Goal: Task Accomplishment & Management: Complete application form

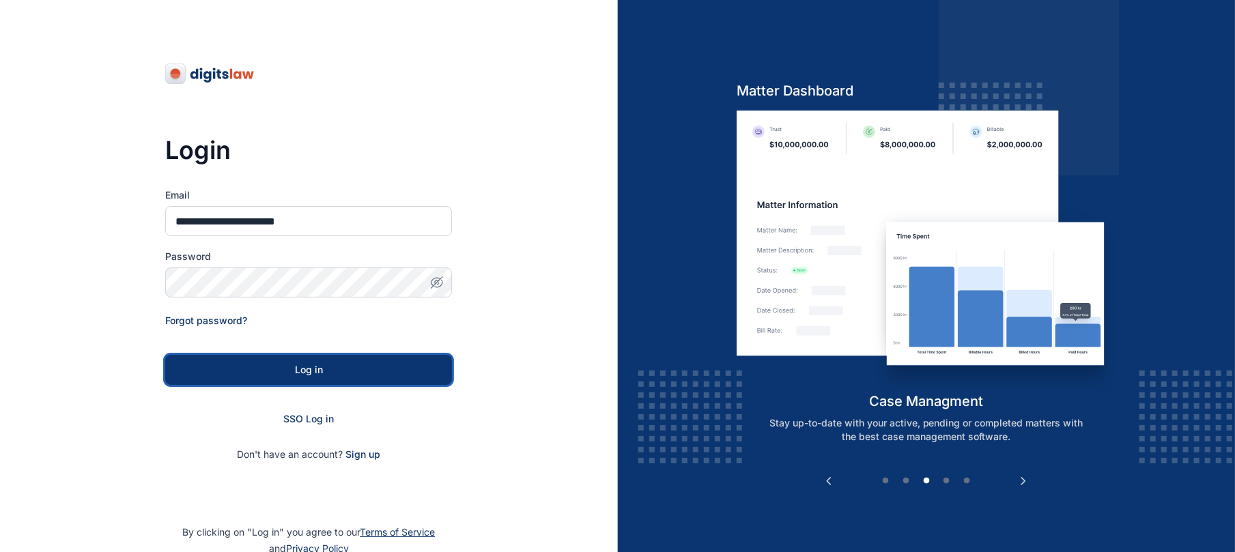
click at [295, 367] on div "Log in" at bounding box center [308, 370] width 243 height 14
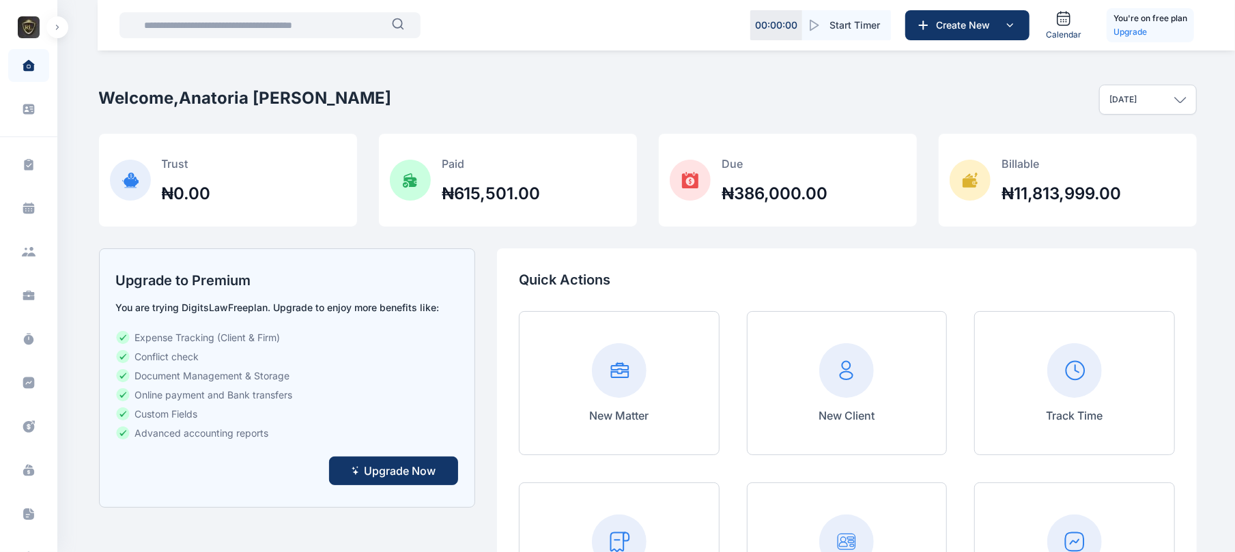
click at [51, 33] on button "button" at bounding box center [57, 27] width 22 height 22
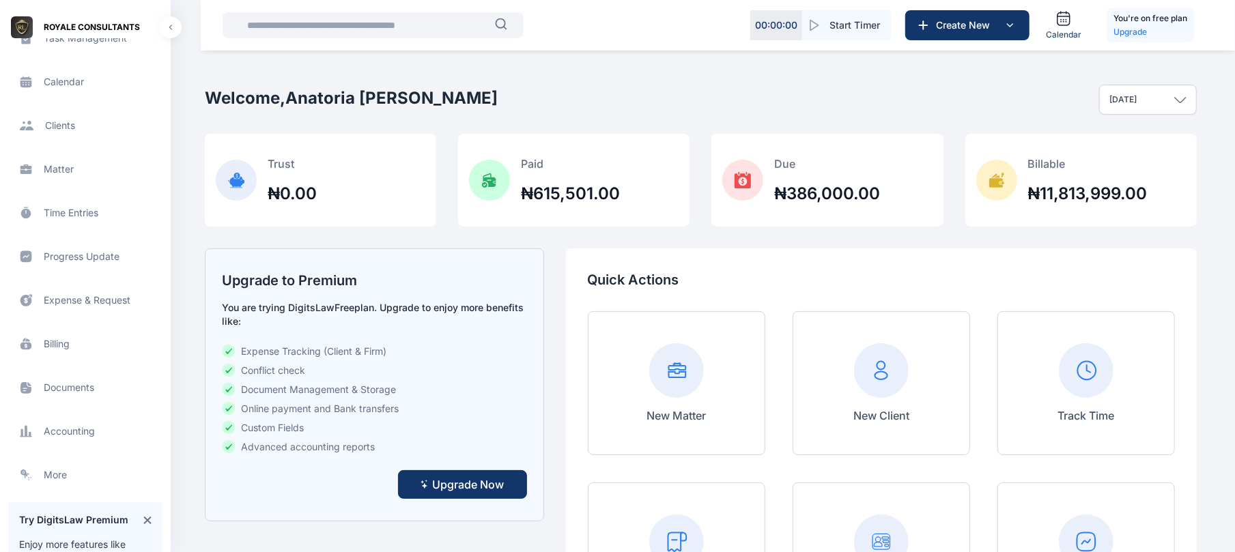
scroll to position [137, 0]
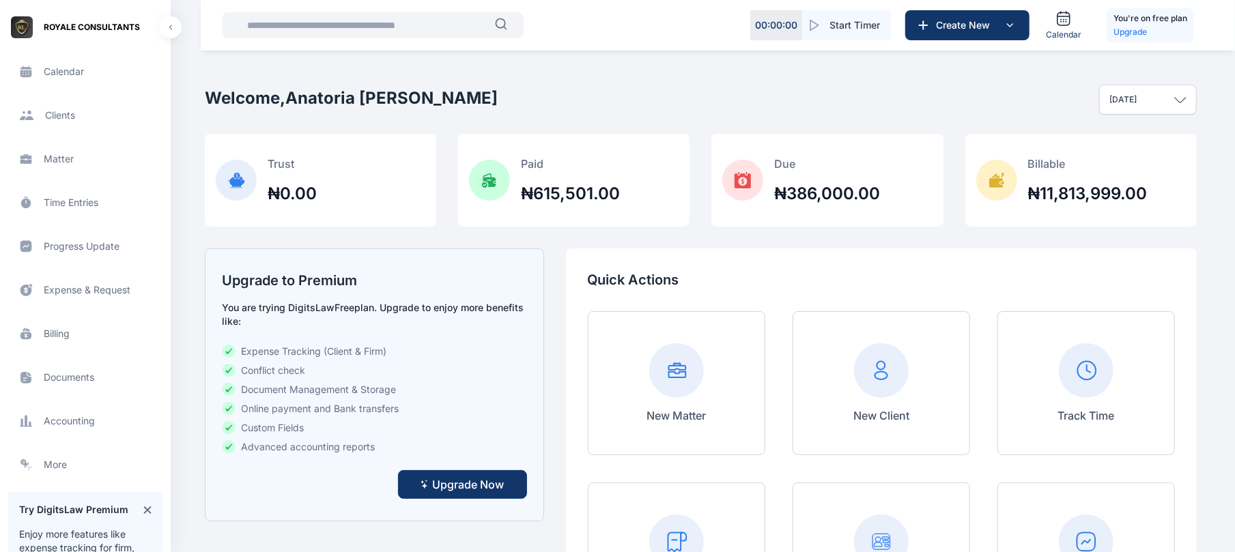
click at [79, 110] on span "Client clients clients" at bounding box center [85, 115] width 154 height 33
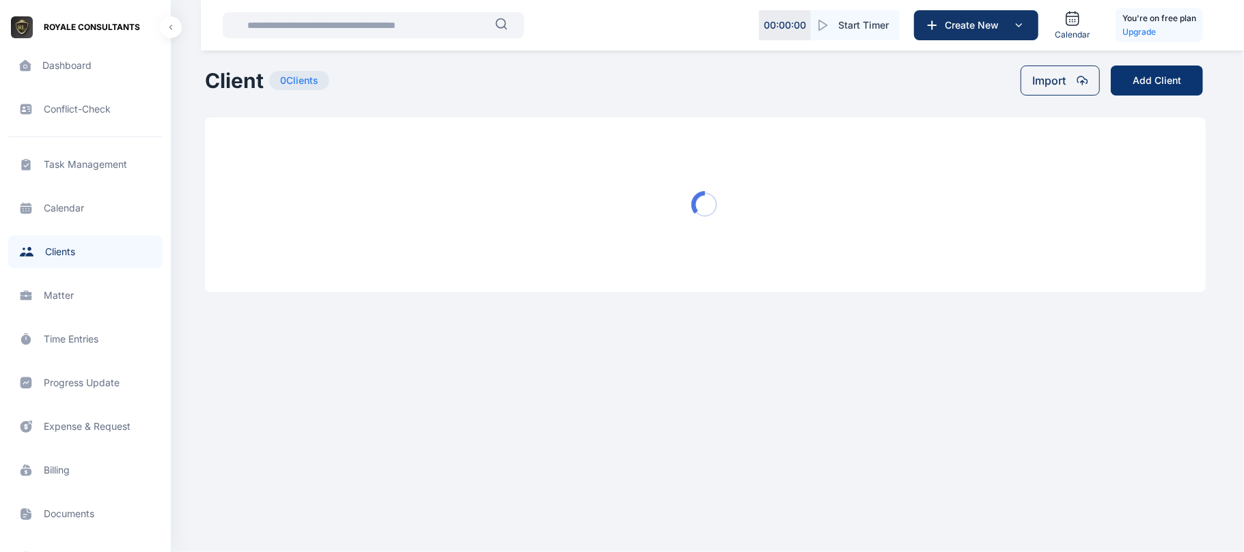
click at [1181, 74] on button "Add Client" at bounding box center [1156, 81] width 92 height 30
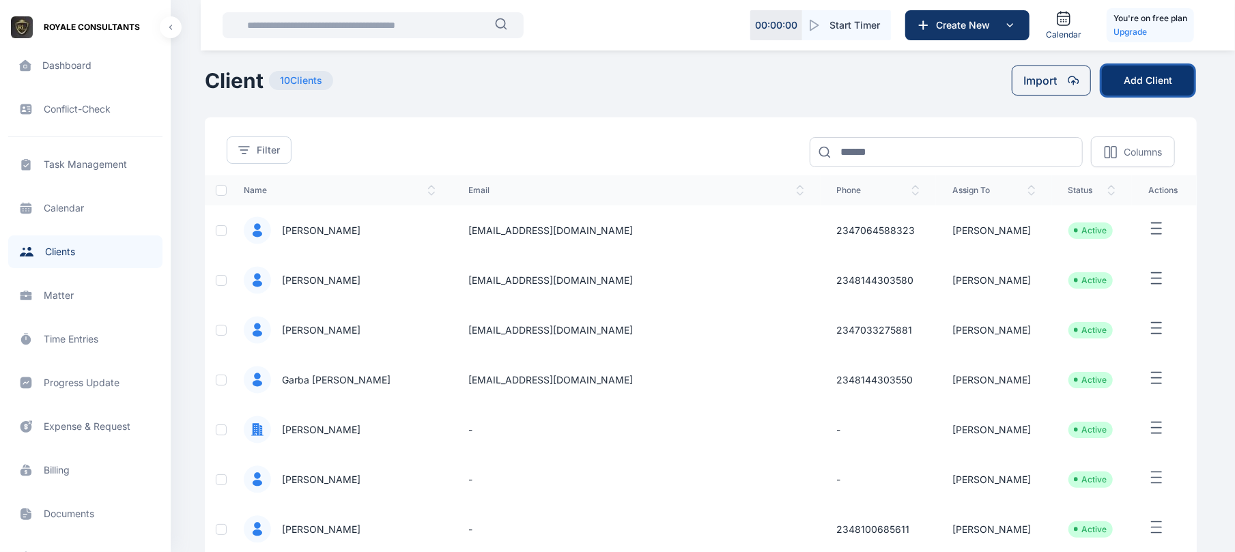
click at [1176, 92] on button "Add Client" at bounding box center [1148, 81] width 92 height 30
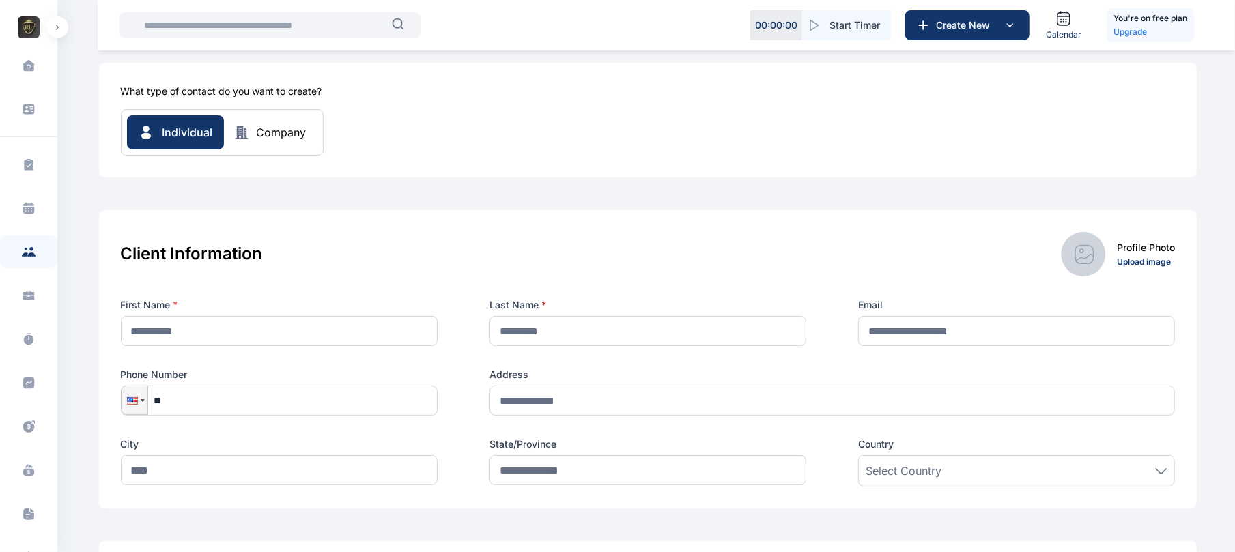
scroll to position [30, 0]
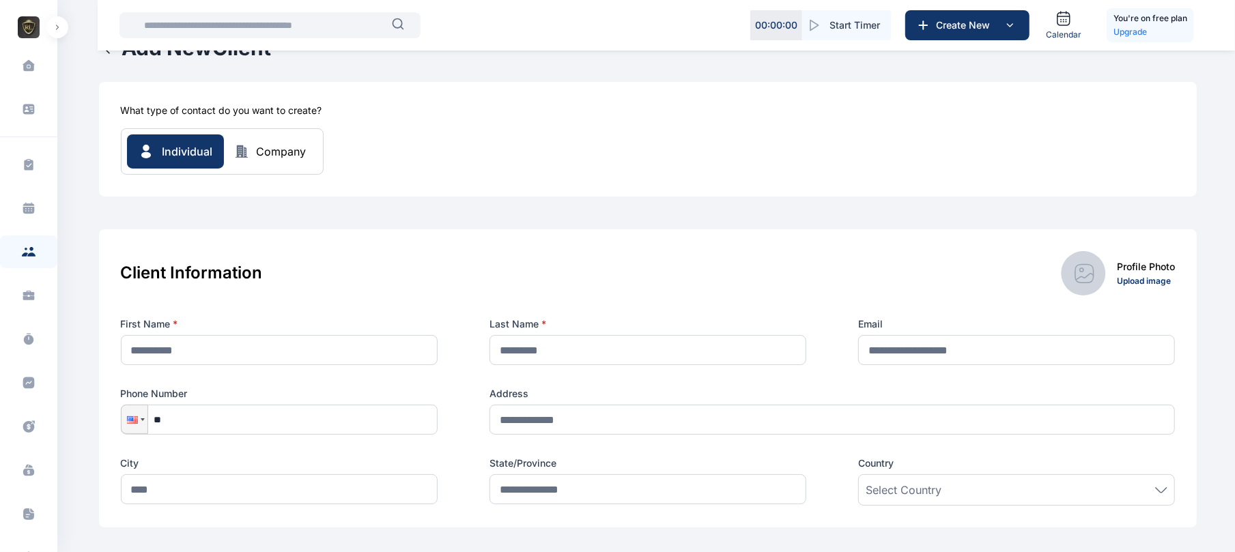
click at [269, 143] on div "Company" at bounding box center [282, 151] width 50 height 16
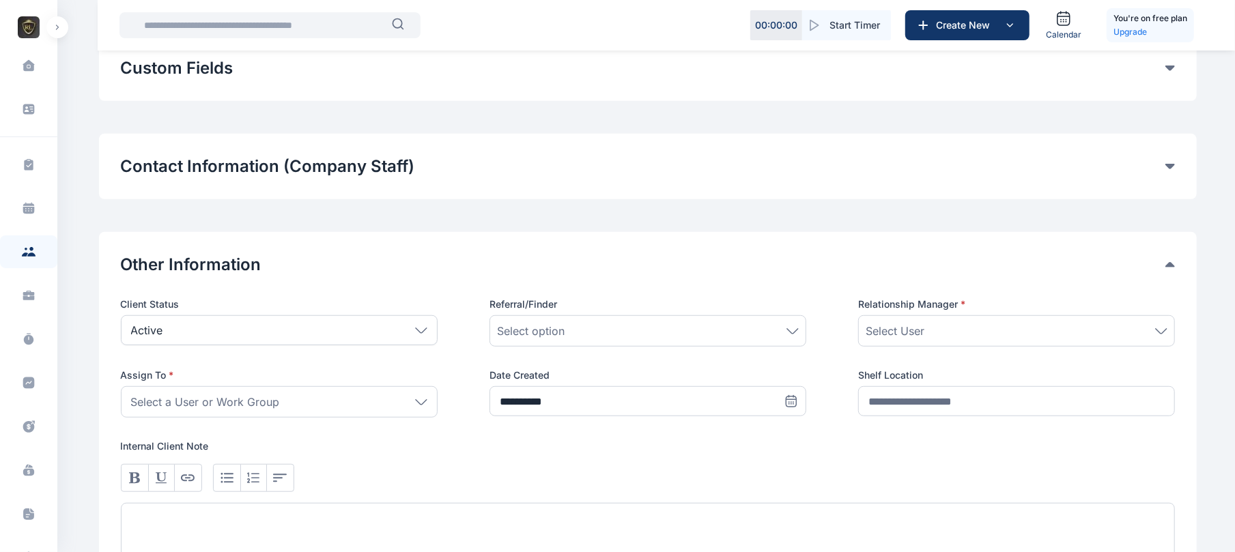
scroll to position [621, 0]
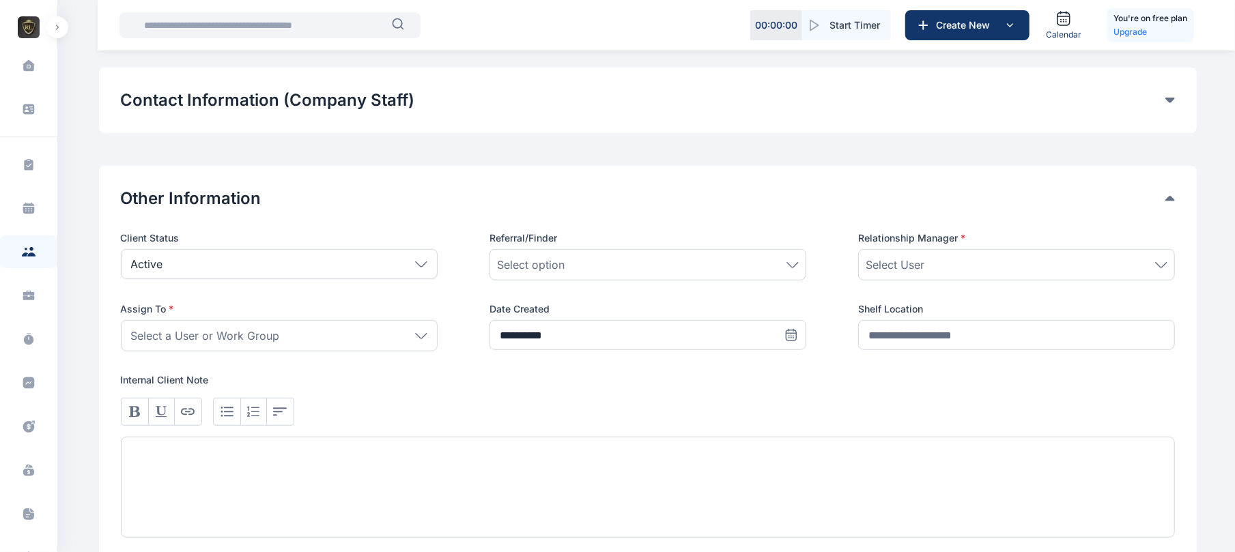
click at [1173, 107] on div "Contact Information (Company Staff)" at bounding box center [648, 100] width 1054 height 22
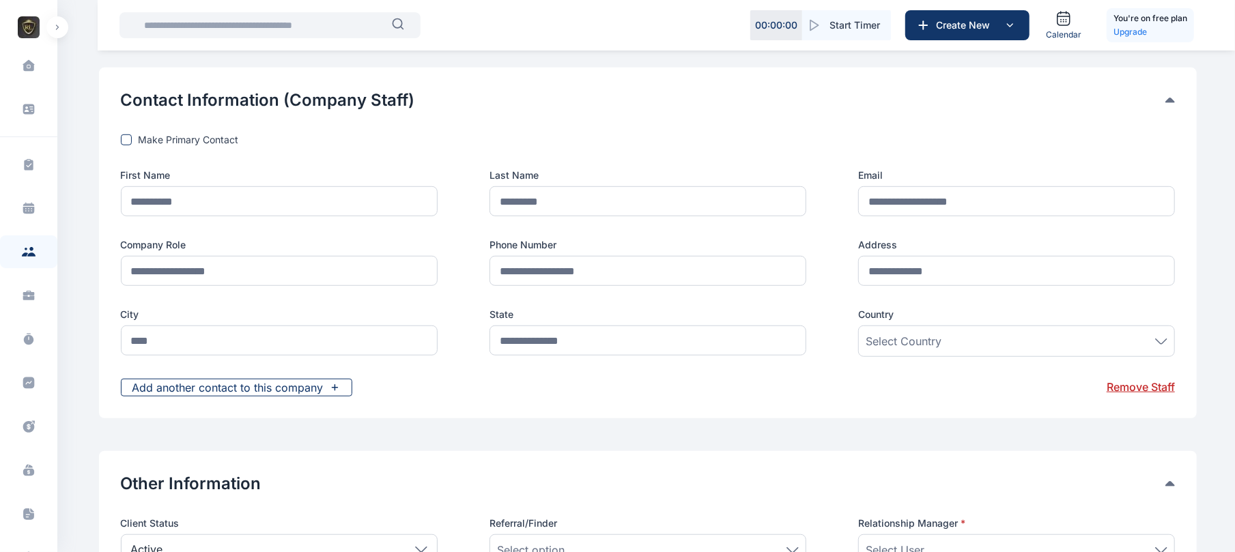
click at [1165, 96] on button "Contact Information (Company Staff)" at bounding box center [643, 100] width 1045 height 22
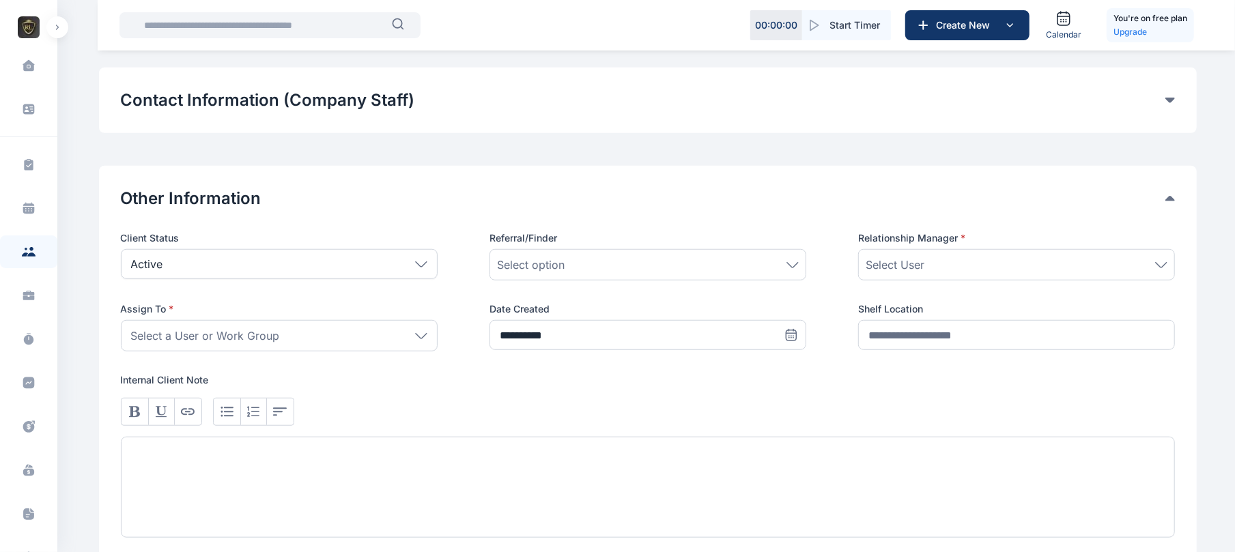
click at [1183, 197] on div "**********" at bounding box center [648, 363] width 1098 height 394
click at [1176, 197] on div "**********" at bounding box center [648, 363] width 1098 height 394
click at [1169, 197] on icon at bounding box center [1171, 198] width 10 height 5
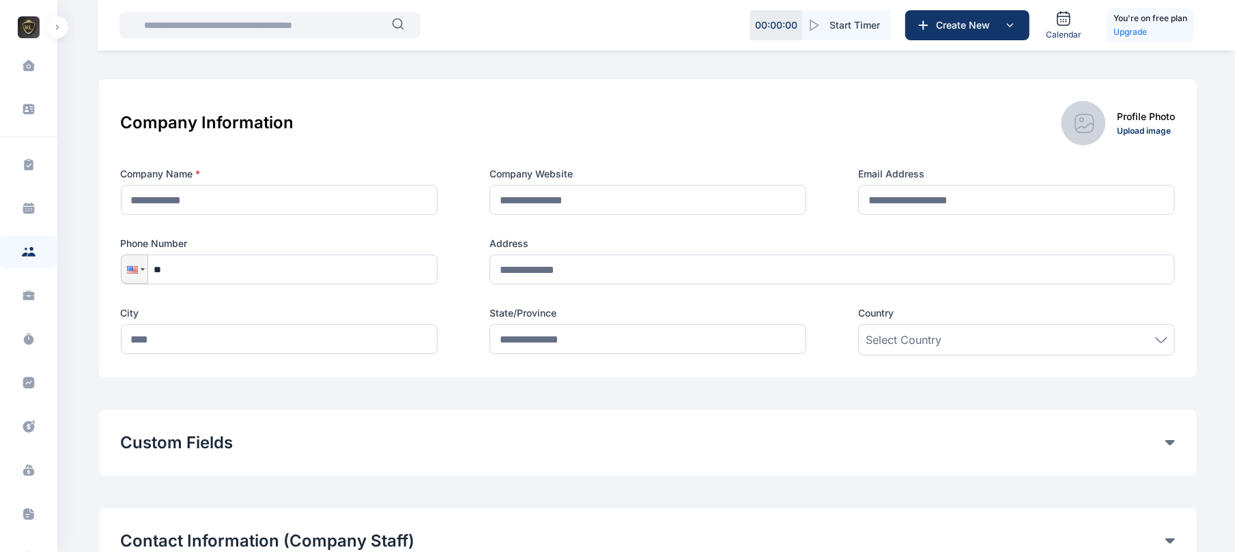
scroll to position [19, 0]
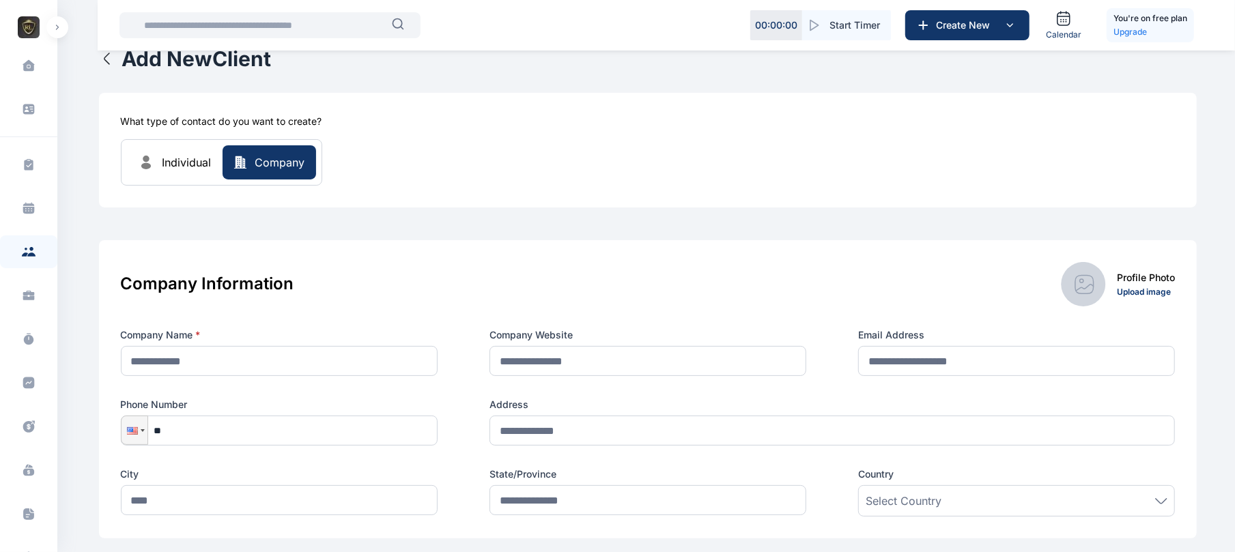
click at [203, 146] on button "Individual" at bounding box center [175, 162] width 96 height 34
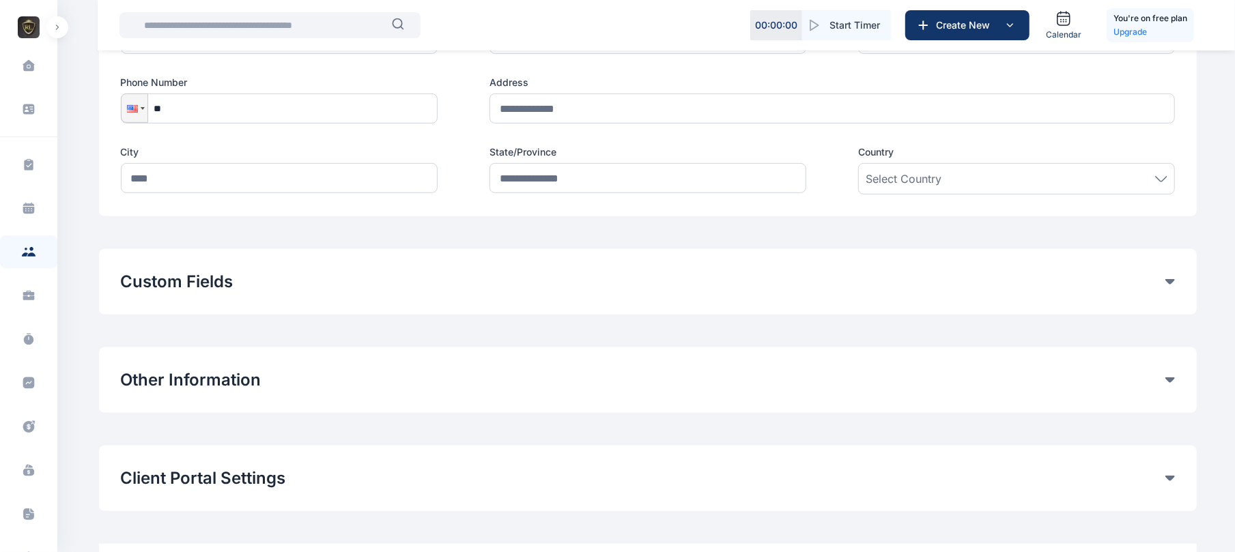
scroll to position [353, 0]
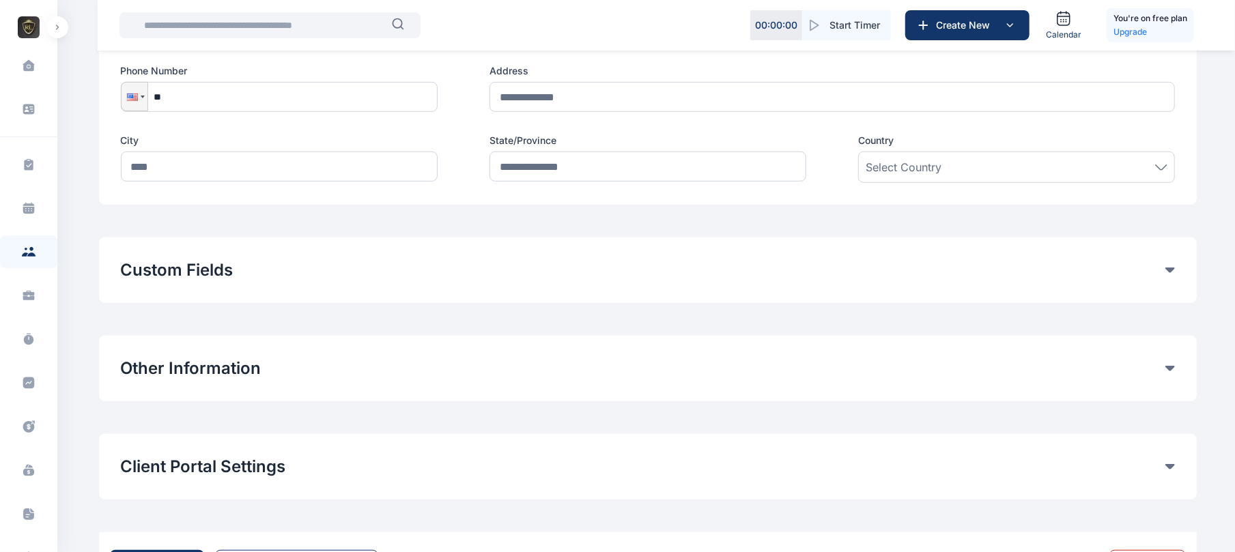
click at [1158, 365] on button "Other Information" at bounding box center [643, 369] width 1045 height 22
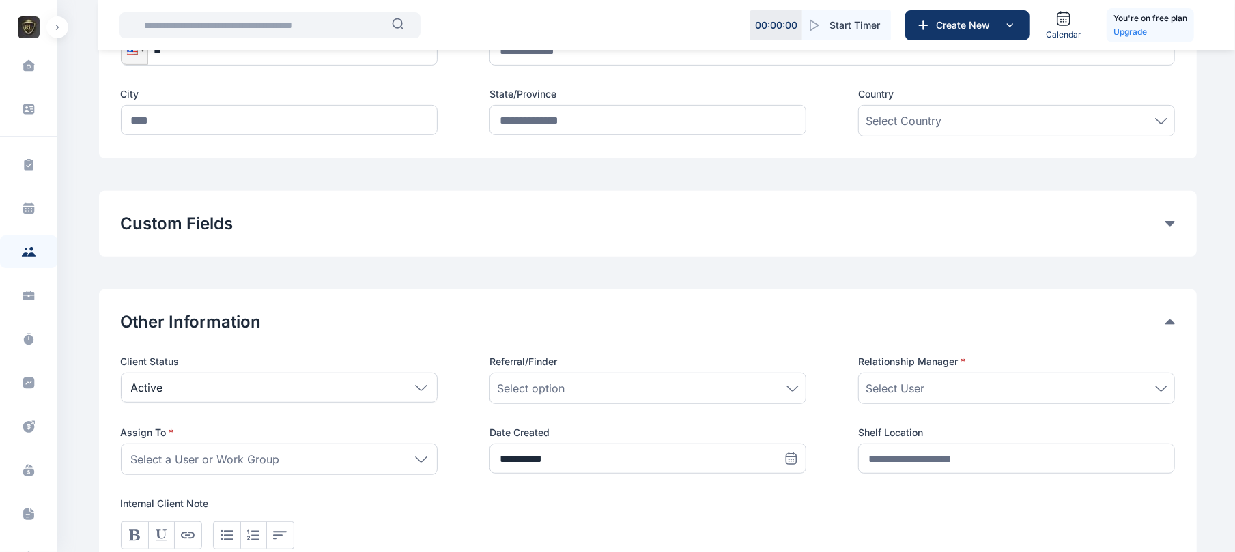
scroll to position [399, 0]
click at [1169, 328] on div "Other Information" at bounding box center [648, 323] width 1054 height 22
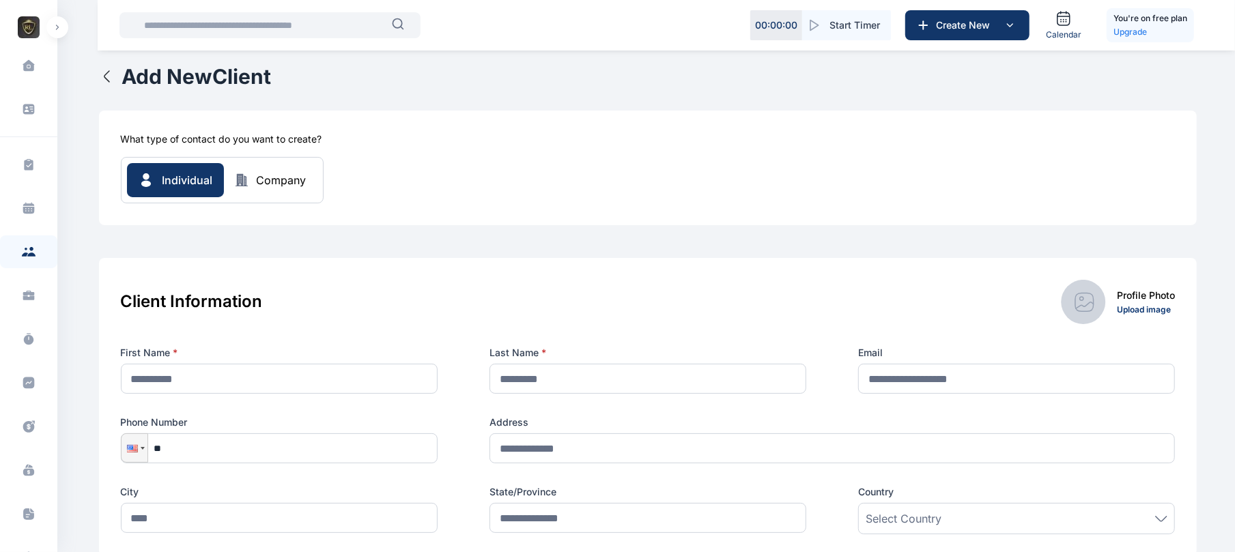
scroll to position [0, 0]
click at [240, 172] on div "Individual Company" at bounding box center [222, 182] width 191 height 34
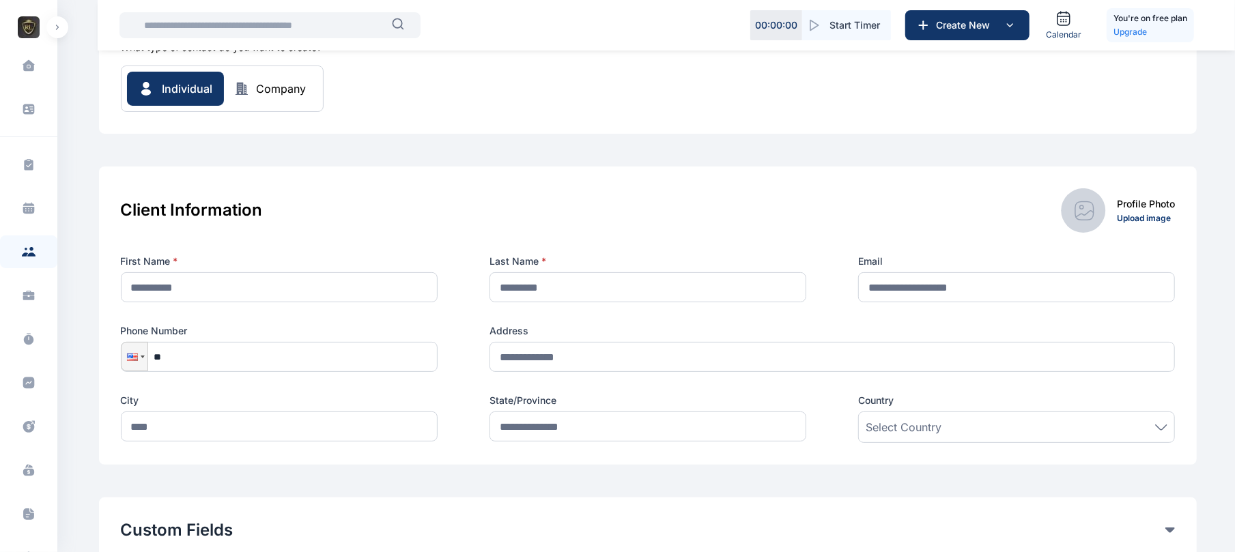
scroll to position [91, 0]
click at [285, 100] on div "Individual Company" at bounding box center [222, 91] width 191 height 34
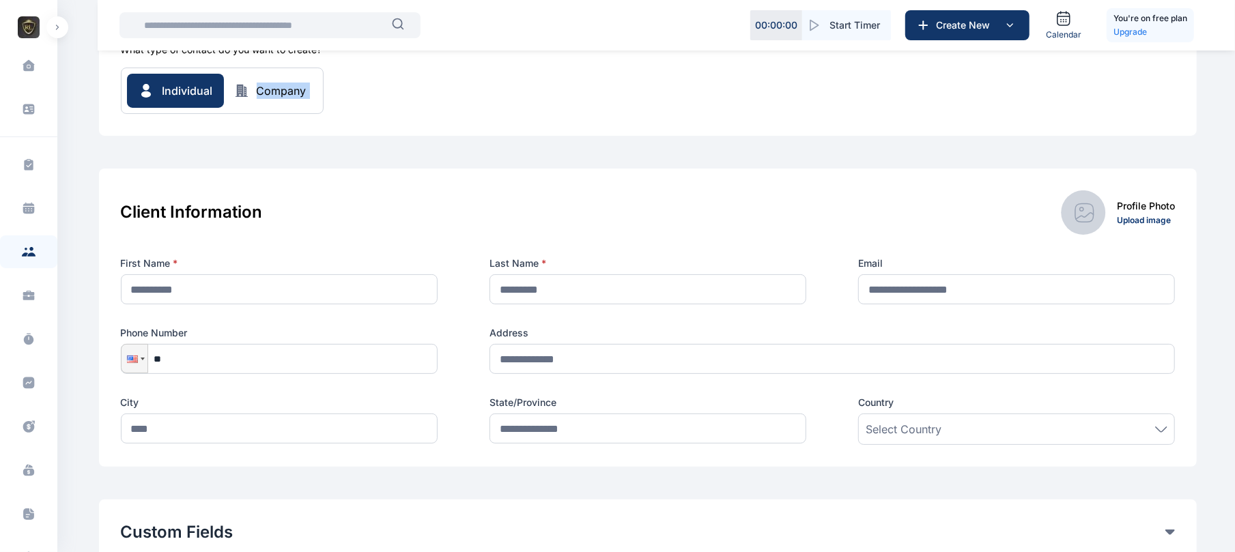
click at [329, 115] on div "What type of contact do you want to create? Individual Company" at bounding box center [648, 78] width 1098 height 115
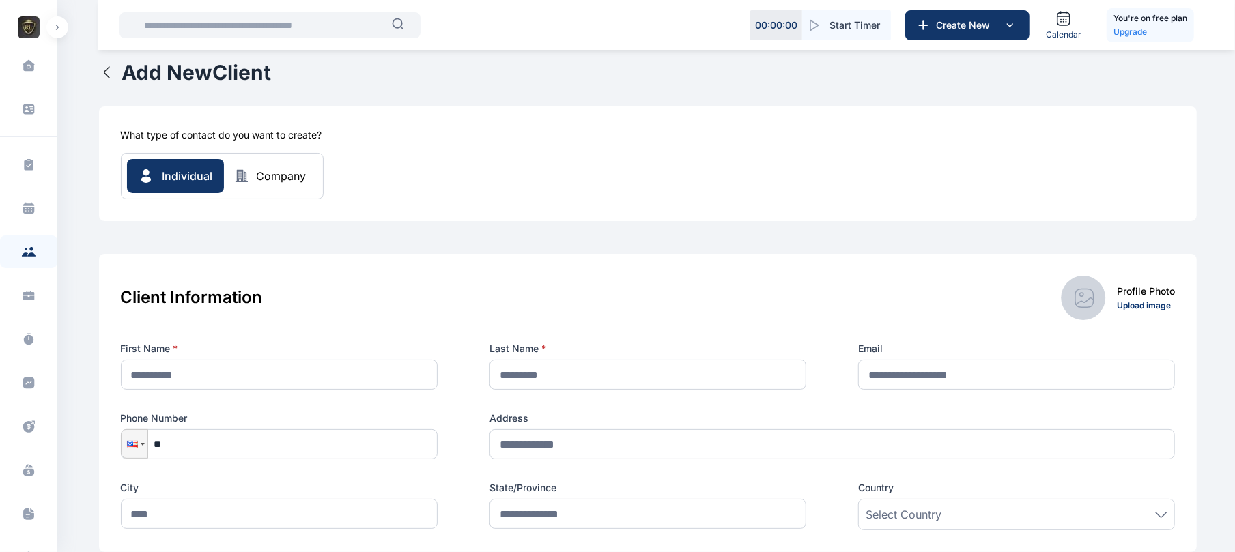
scroll to position [0, 0]
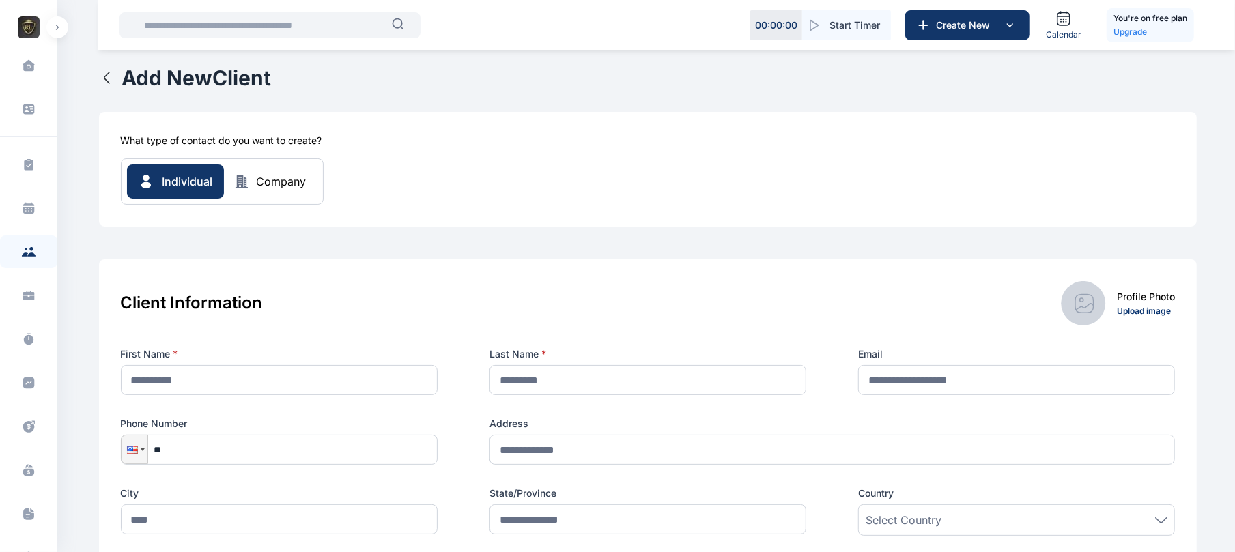
click at [254, 173] on button "Company" at bounding box center [271, 181] width 94 height 16
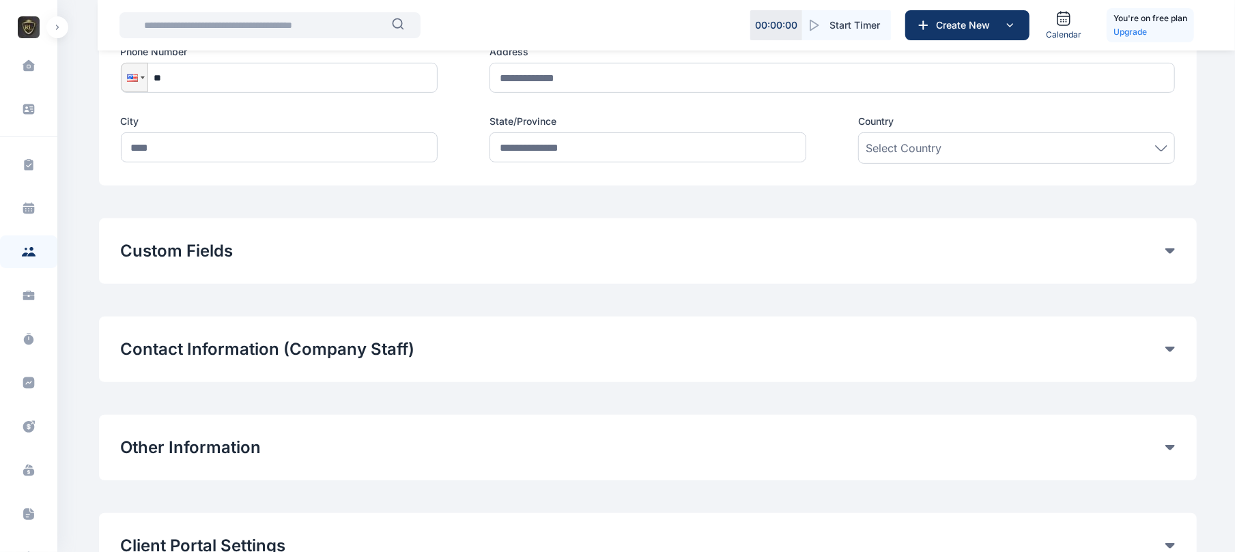
scroll to position [380, 0]
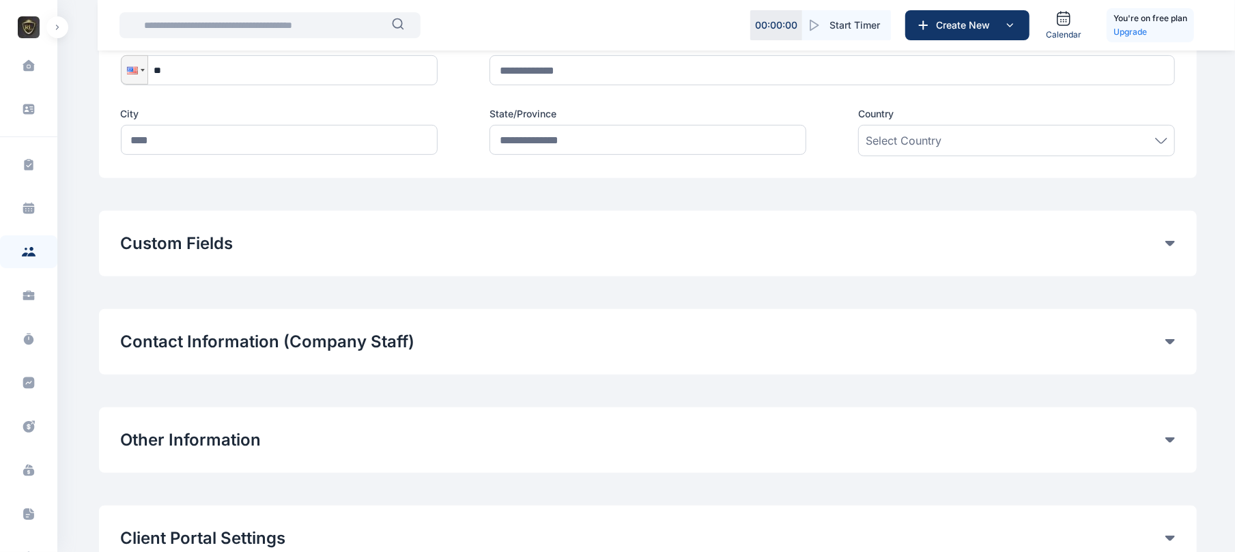
click at [1168, 345] on icon at bounding box center [1171, 341] width 10 height 5
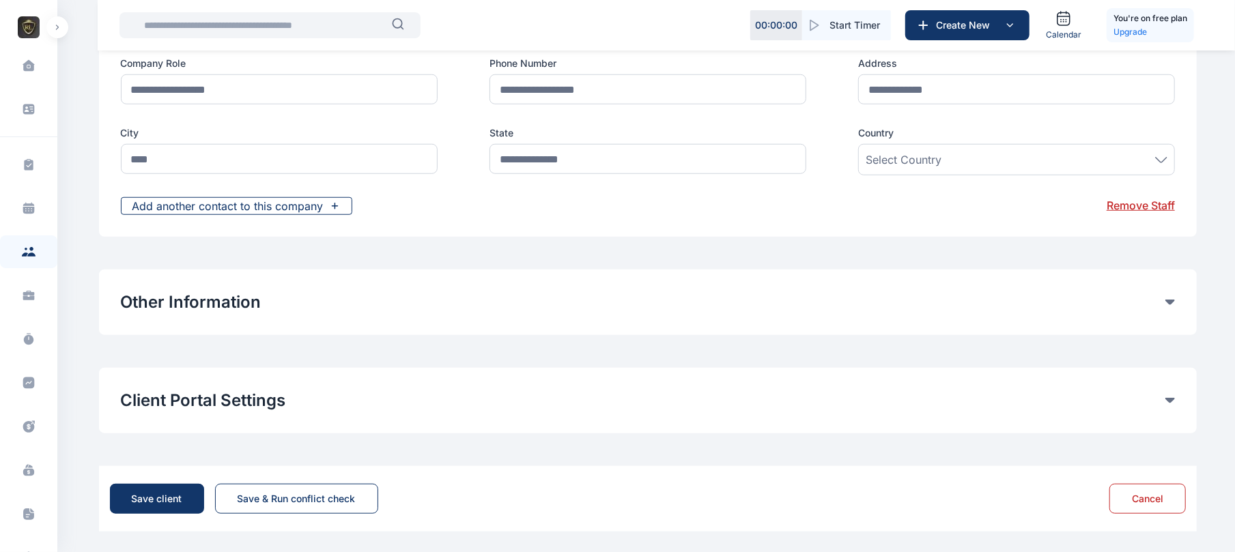
scroll to position [804, 0]
click at [377, 236] on div "Contact Information (Company Staff) Make Primary Contact First Name Last Name E…" at bounding box center [648, 60] width 1098 height 351
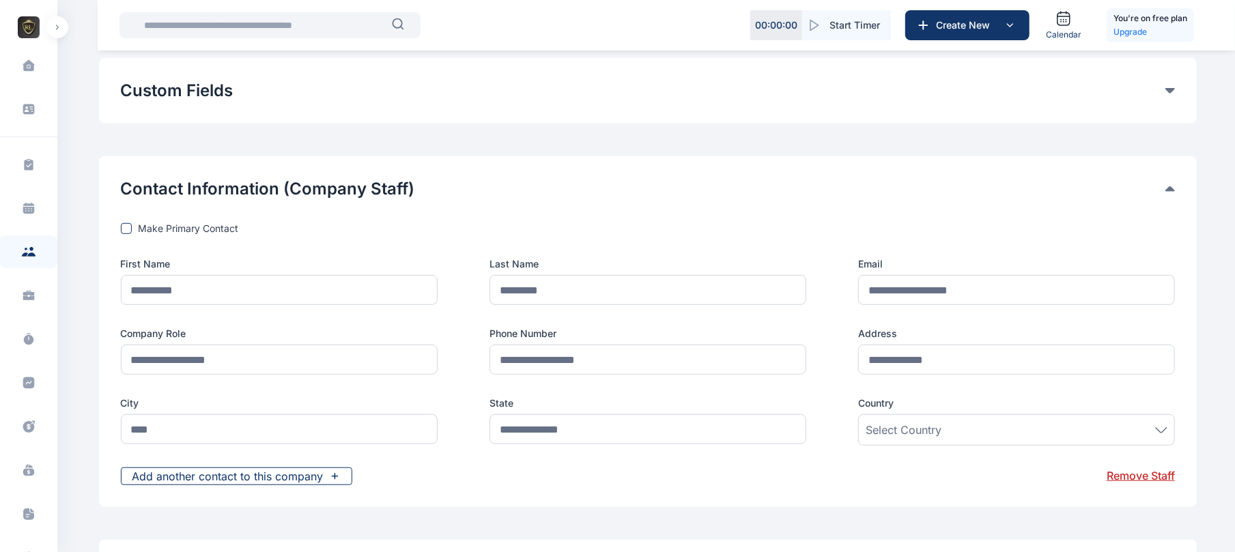
scroll to position [531, 0]
click at [1170, 189] on icon at bounding box center [1171, 190] width 10 height 5
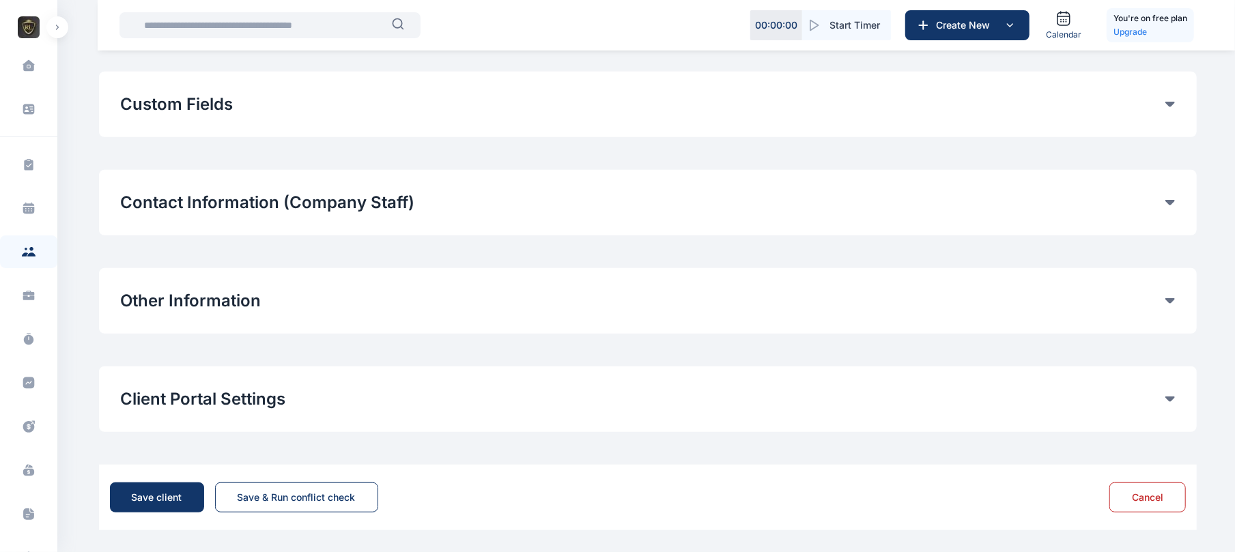
scroll to position [520, 0]
